Goal: Task Accomplishment & Management: Use online tool/utility

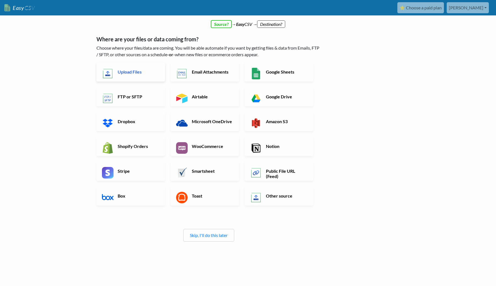
click at [142, 72] on h6 "Upload Files" at bounding box center [137, 71] width 43 height 5
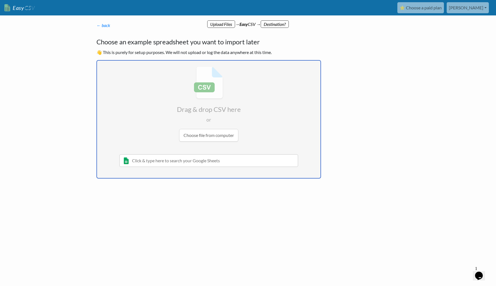
type input "C:\fakepath\All_India_pincode_data.csv"
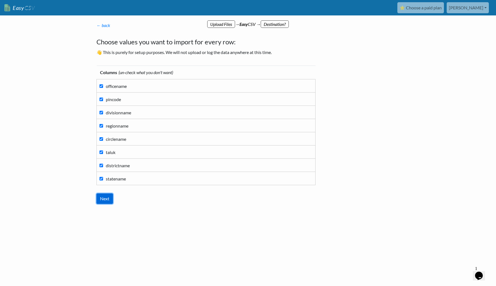
click at [108, 200] on input "Next" at bounding box center [104, 198] width 17 height 10
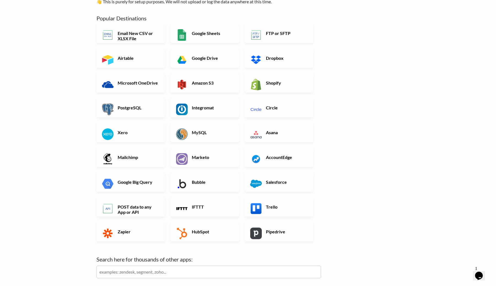
scroll to position [93, 0]
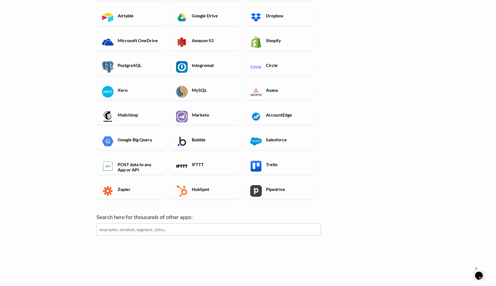
click at [211, 232] on input "text" at bounding box center [208, 229] width 225 height 13
click at [155, 166] on h6 "POST data to any App or API" at bounding box center [137, 167] width 43 height 10
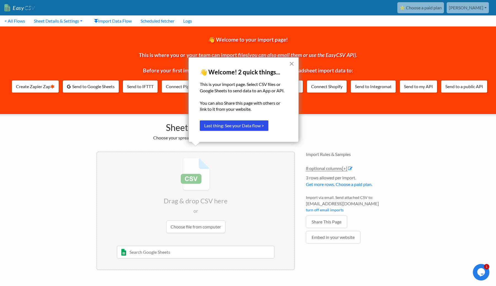
scroll to position [0, 2]
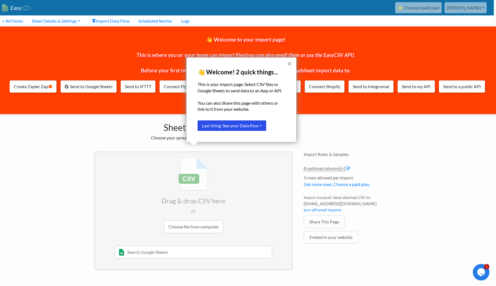
click at [289, 63] on button "×" at bounding box center [289, 63] width 5 height 9
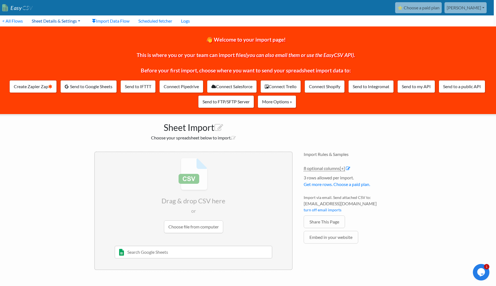
click at [49, 20] on link "Sheet Details & Settings" at bounding box center [55, 20] width 57 height 11
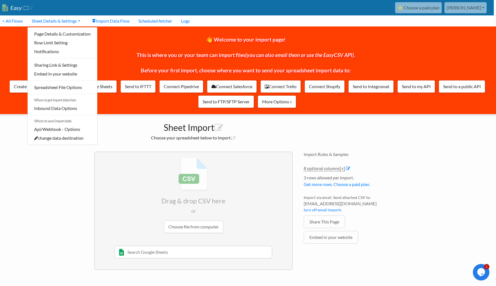
click at [125, 134] on div "Sheet Import Choose your spreadsheet below to import." at bounding box center [193, 130] width 209 height 32
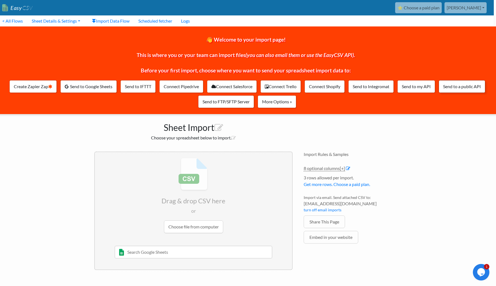
click at [464, 86] on link "Send to a public API" at bounding box center [462, 86] width 47 height 13
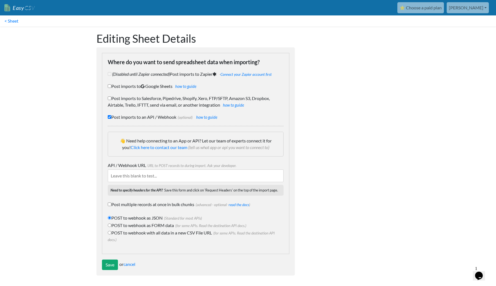
click at [194, 173] on input "API / Webhook URL URL to POST records to during import. Ask your developer." at bounding box center [196, 176] width 176 height 13
